Goal: Task Accomplishment & Management: Use online tool/utility

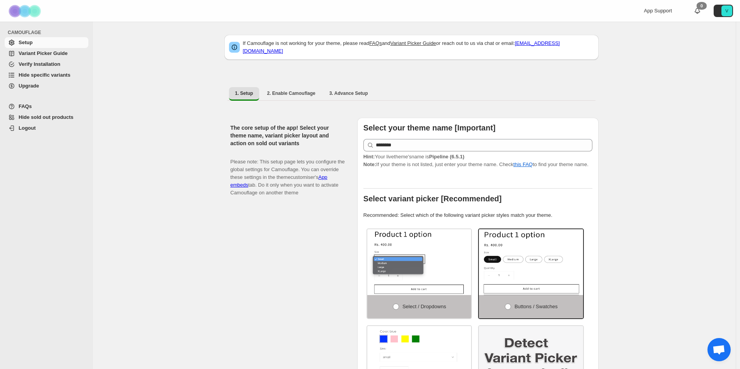
click at [58, 74] on span "Hide specific variants" at bounding box center [45, 75] width 52 height 6
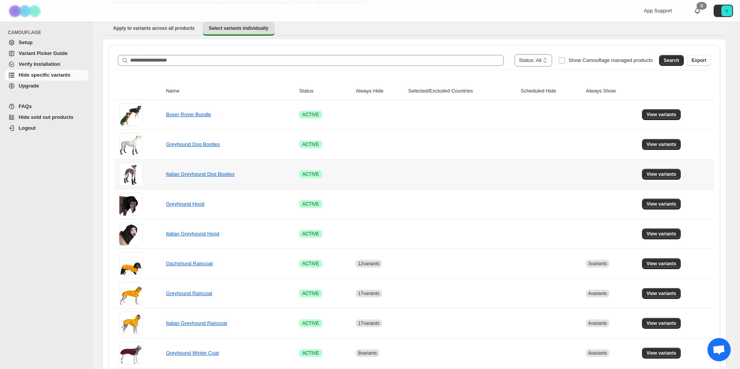
scroll to position [194, 0]
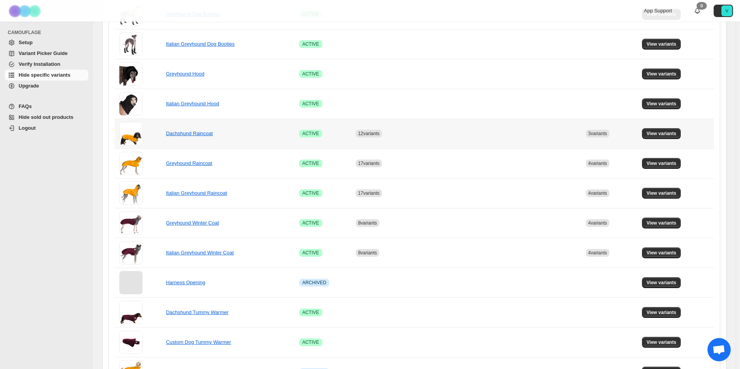
click at [175, 138] on td "Dachshund Raincoat" at bounding box center [229, 133] width 133 height 30
click at [177, 136] on link "Dachshund Raincoat" at bounding box center [189, 133] width 47 height 6
click at [661, 137] on button "View variants" at bounding box center [661, 133] width 39 height 11
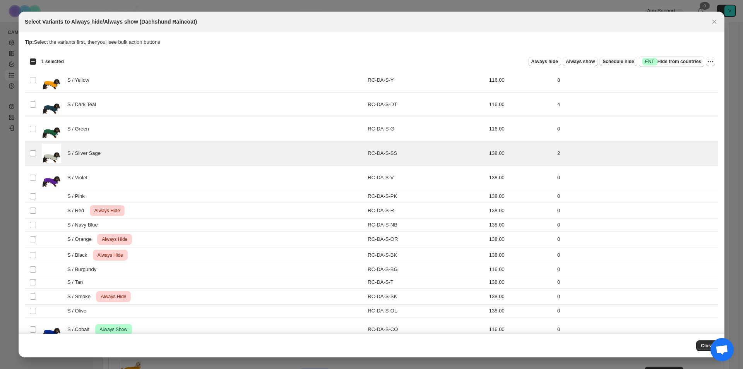
click at [623, 62] on span "Schedule hide" at bounding box center [618, 61] width 31 height 6
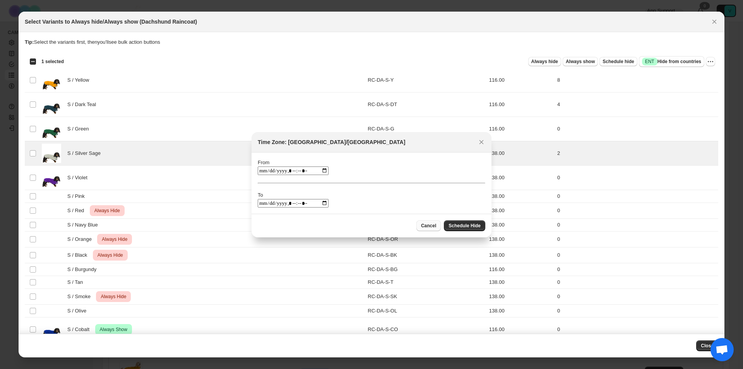
click at [429, 227] on span "Cancel" at bounding box center [428, 226] width 15 height 6
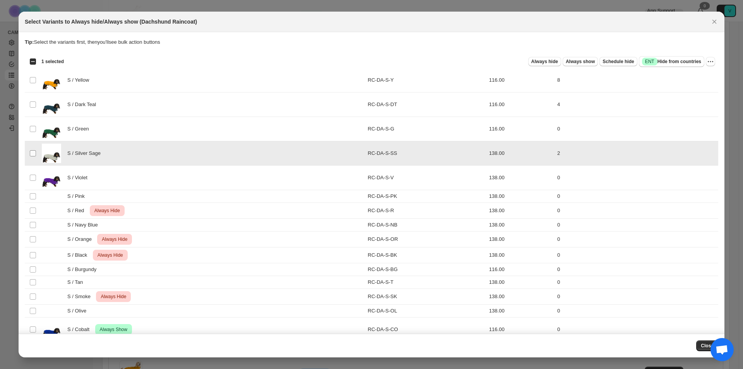
click at [29, 153] on td "Select product variant" at bounding box center [32, 153] width 15 height 24
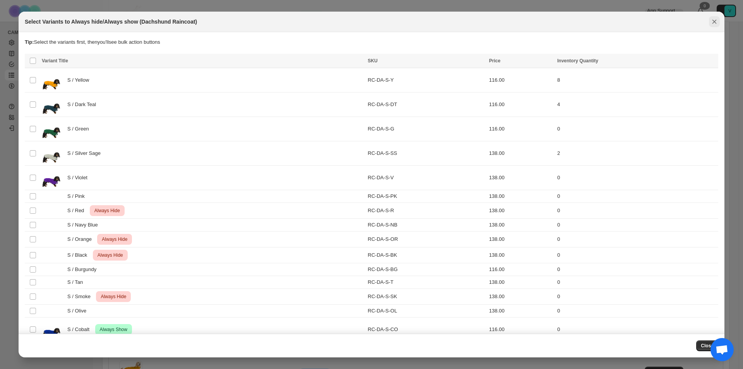
click at [714, 20] on icon "Close" at bounding box center [715, 22] width 4 height 4
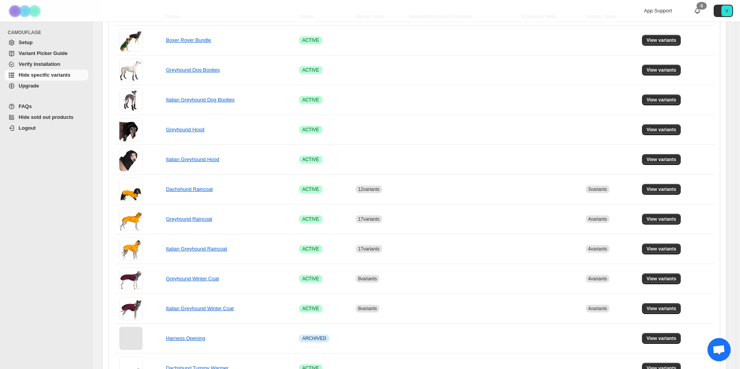
scroll to position [0, 0]
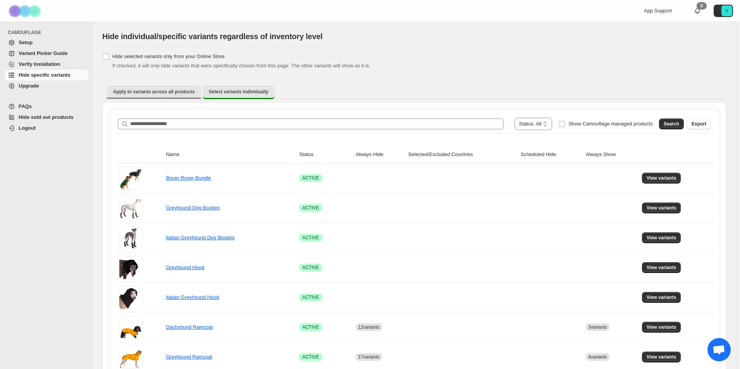
click at [154, 89] on span "Apply to variants across all products" at bounding box center [154, 92] width 82 height 6
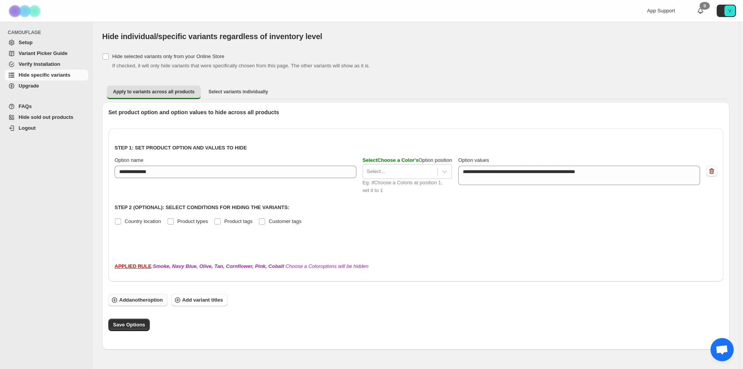
click at [155, 296] on button "Add another option" at bounding box center [137, 300] width 59 height 12
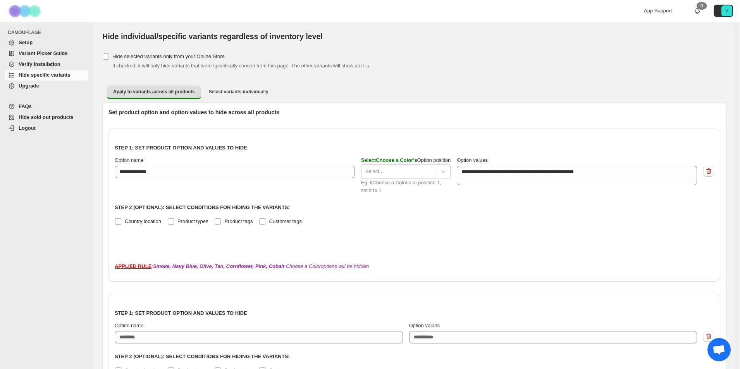
scroll to position [116, 0]
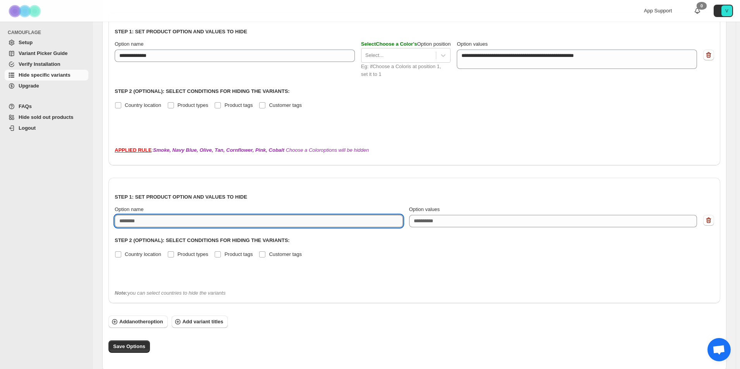
click at [160, 224] on input "Option name" at bounding box center [259, 221] width 288 height 12
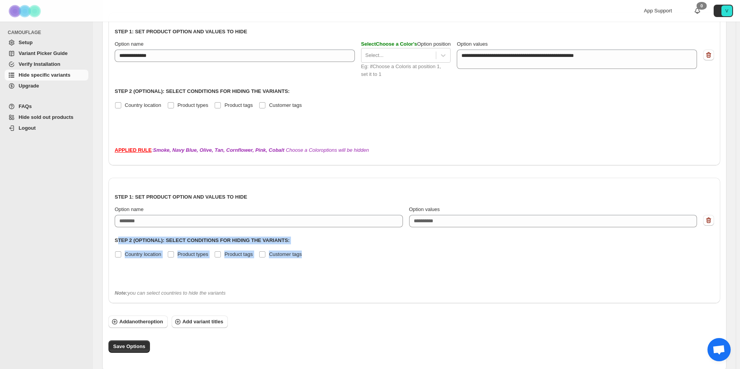
drag, startPoint x: 118, startPoint y: 239, endPoint x: 369, endPoint y: 252, distance: 250.9
click at [369, 252] on div "Step 1: Set product option and values to hide Option name Option values eg: XLu…" at bounding box center [414, 233] width 599 height 99
click at [712, 221] on icon "button" at bounding box center [708, 220] width 8 height 8
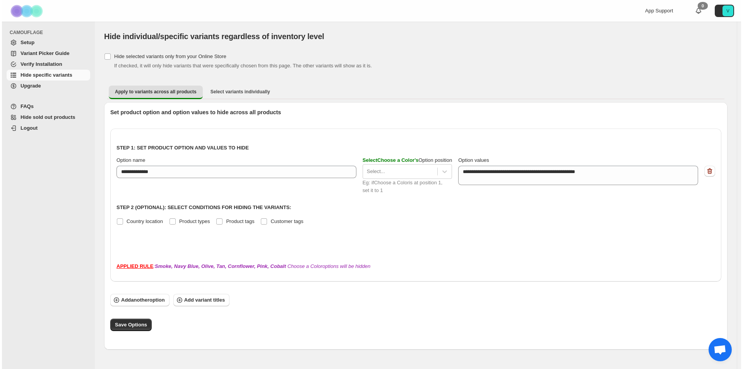
scroll to position [0, 0]
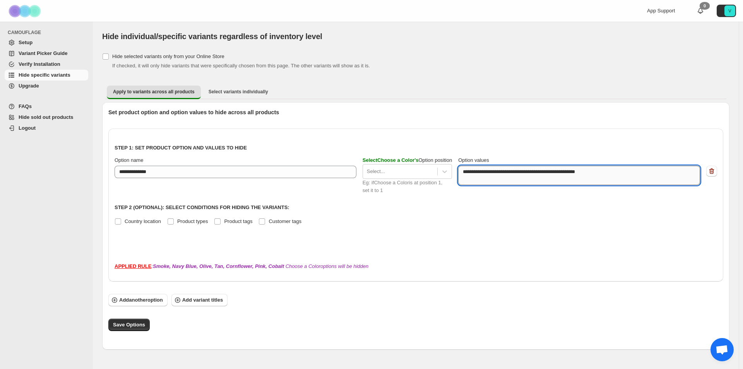
click at [532, 173] on textarea "**********" at bounding box center [577, 175] width 239 height 19
click at [134, 325] on span "Save Options" at bounding box center [129, 325] width 32 height 8
click at [611, 169] on textarea "**********" at bounding box center [577, 175] width 239 height 19
type textarea "**********"
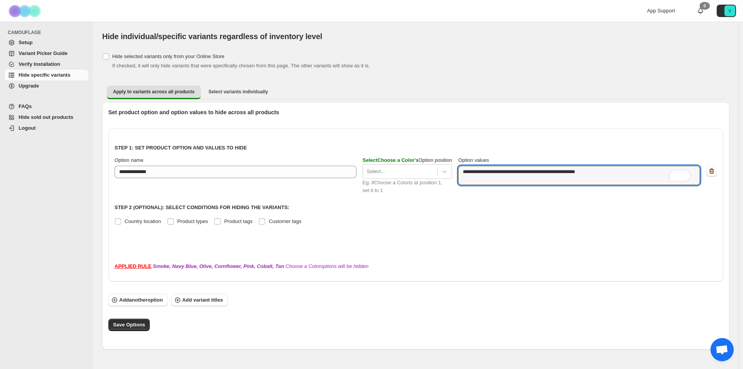
click at [602, 252] on div "**********" at bounding box center [415, 205] width 615 height 153
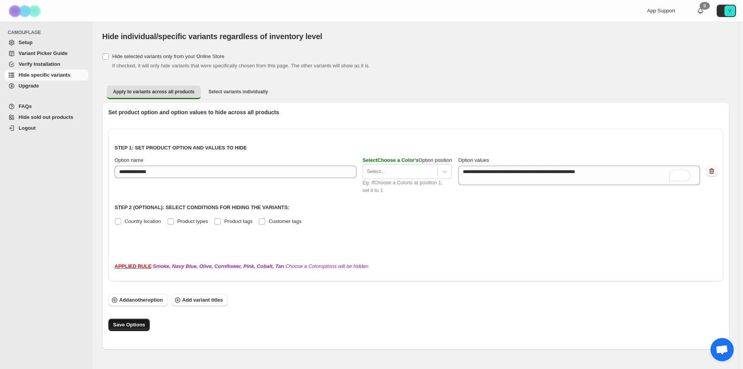
click at [127, 326] on span "Save Options" at bounding box center [129, 325] width 32 height 8
